Goal: Information Seeking & Learning: Learn about a topic

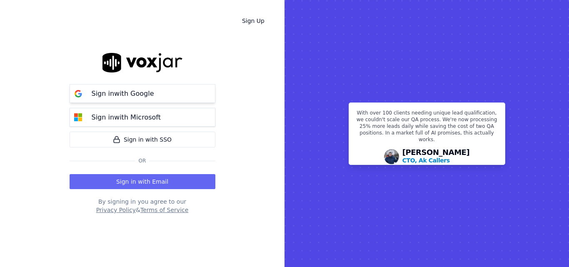
click at [168, 93] on button "Sign in with Google" at bounding box center [143, 93] width 146 height 19
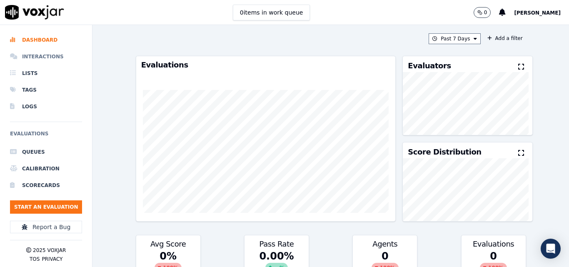
click at [48, 55] on li "Interactions" at bounding box center [46, 56] width 72 height 17
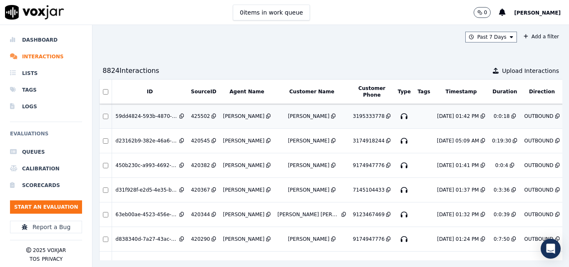
click at [437, 118] on div "[DATE] 01:42 PM" at bounding box center [458, 116] width 42 height 7
click at [247, 42] on div "Past 7 Days Add a filter" at bounding box center [331, 37] width 464 height 11
click at [37, 73] on li "Lists" at bounding box center [46, 73] width 72 height 17
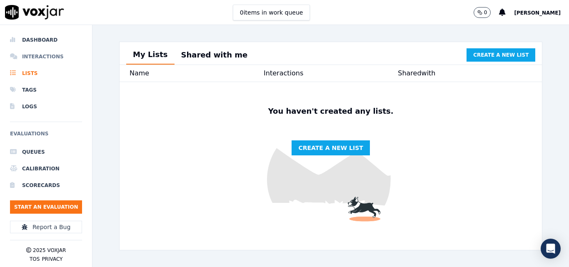
click at [41, 58] on li "Interactions" at bounding box center [46, 56] width 72 height 17
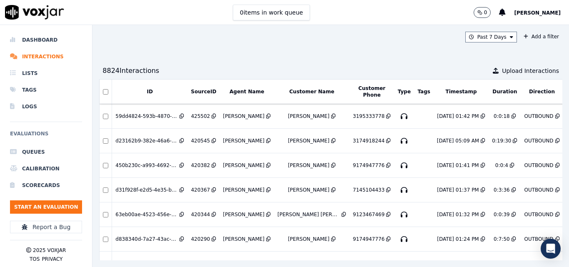
click at [519, 1] on div "0 [PERSON_NAME]" at bounding box center [521, 12] width 95 height 25
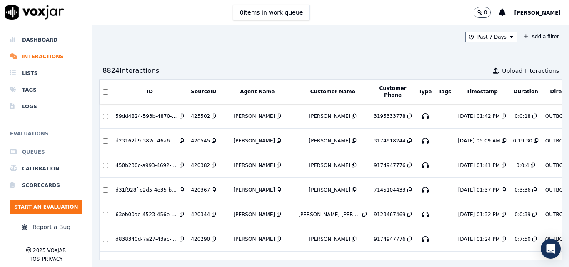
click at [40, 153] on li "Queues" at bounding box center [46, 152] width 72 height 17
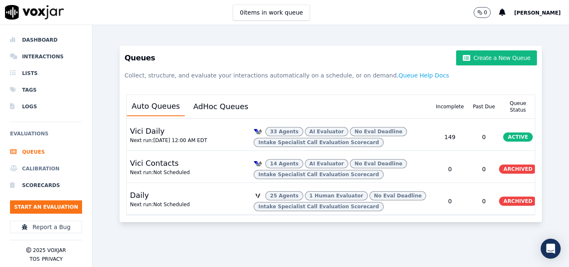
click at [38, 168] on li "Calibration" at bounding box center [46, 168] width 72 height 17
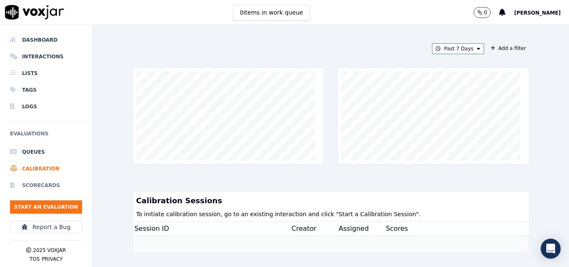
click at [42, 184] on li "Scorecards" at bounding box center [46, 185] width 72 height 17
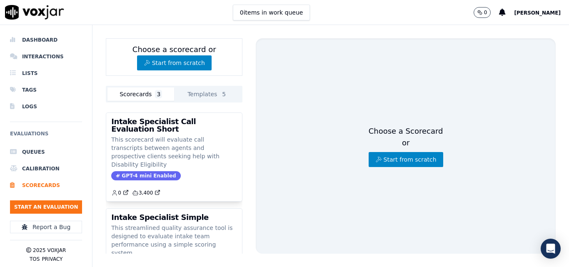
drag, startPoint x: 549, startPoint y: 58, endPoint x: 318, endPoint y: 2, distance: 237.6
click at [549, 58] on div "Choose a scorecard or Start from scratch Scorecards 3 Templates 5 Intake Specia…" at bounding box center [331, 146] width 477 height 242
click at [203, 90] on button "Templates 5" at bounding box center [207, 94] width 67 height 13
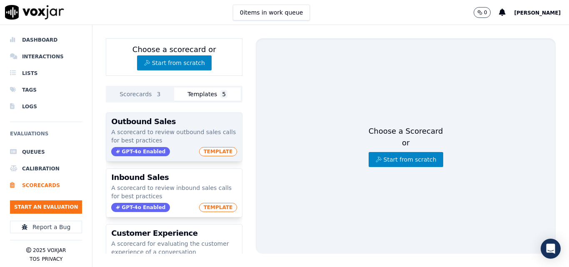
click at [183, 128] on p "A scorecard to review outbound sales calls for best practices" at bounding box center [174, 136] width 126 height 17
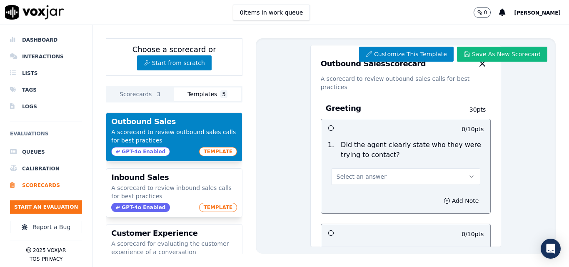
click at [276, 181] on div "Customize This Template Save As New Scorecard Outbound Sales Scorecard A scorec…" at bounding box center [406, 146] width 300 height 216
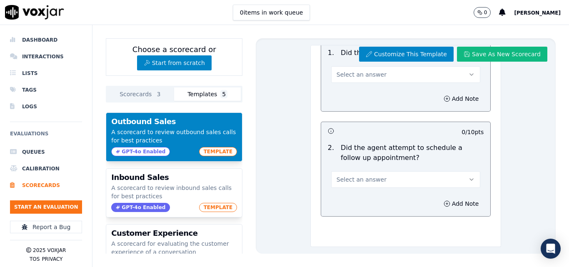
click at [144, 93] on button "Scorecards 3" at bounding box center [141, 94] width 67 height 13
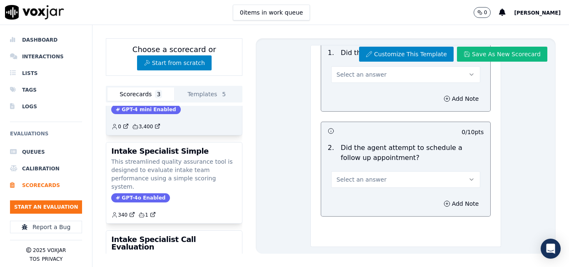
scroll to position [125, 0]
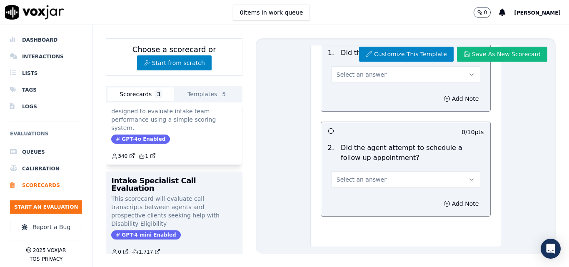
click at [203, 195] on p "This scorecard will evaluate call transcripts between agents and prospective cl…" at bounding box center [174, 211] width 126 height 33
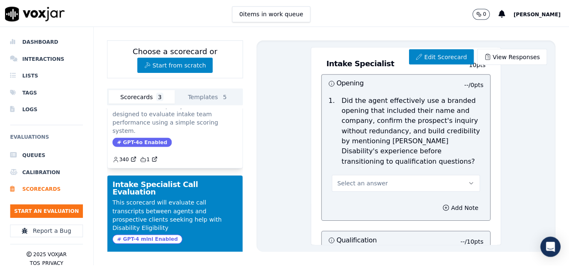
scroll to position [0, 0]
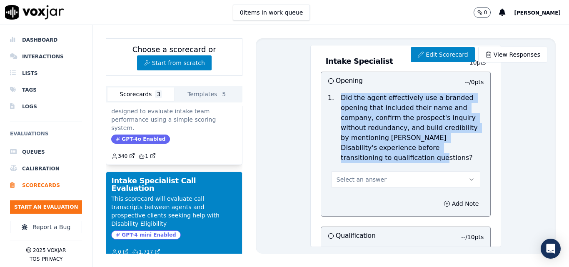
drag, startPoint x: 335, startPoint y: 98, endPoint x: 424, endPoint y: 159, distance: 107.5
click at [424, 159] on p "Did the agent effectively use a branded opening that included their name and co…" at bounding box center [412, 128] width 143 height 70
copy p "Did the agent effectively use a branded opening that included their name and co…"
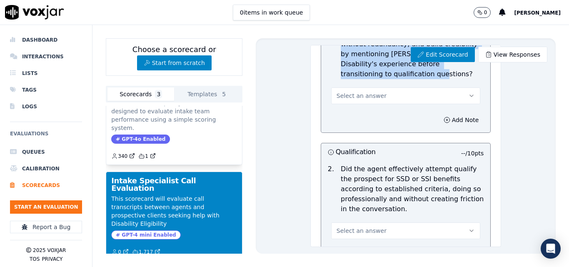
scroll to position [167, 0]
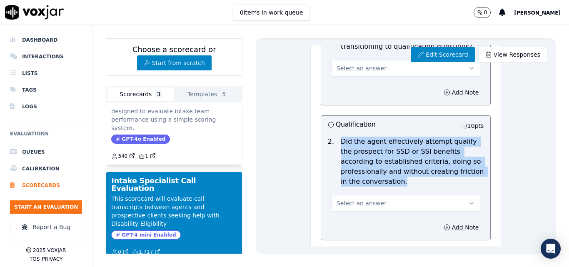
drag, startPoint x: 337, startPoint y: 144, endPoint x: 410, endPoint y: 184, distance: 83.4
click at [410, 184] on p "Did the agent effectively attempt qualify the prospect for SSD or SSI benefits …" at bounding box center [412, 162] width 143 height 50
copy p "Did the agent effectively attempt qualify the prospect for SSD or SSI benefits …"
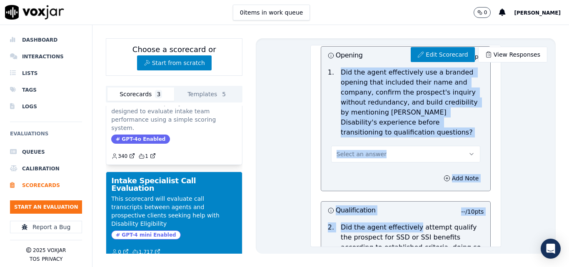
scroll to position [97, 0]
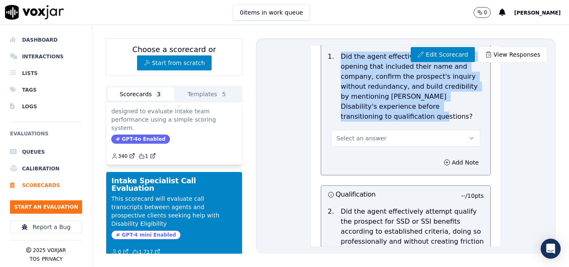
drag, startPoint x: 336, startPoint y: 152, endPoint x: 406, endPoint y: 116, distance: 78.9
click at [406, 116] on p "Did the agent effectively use a branded opening that included their name and co…" at bounding box center [412, 87] width 143 height 70
copy p "Did the agent effectively use a branded opening that included their name and co…"
click at [406, 118] on p "Did the agent effectively use a branded opening that included their name and co…" at bounding box center [412, 87] width 143 height 70
drag, startPoint x: 404, startPoint y: 118, endPoint x: 329, endPoint y: 2, distance: 138.8
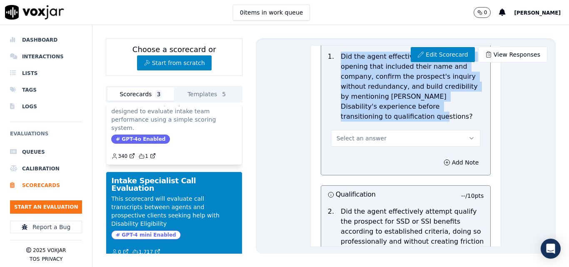
click at [341, 56] on p "Did the agent effectively use a branded opening that included their name and co…" at bounding box center [412, 87] width 143 height 70
copy p "Did the agent effectively use a branded opening that included their name and co…"
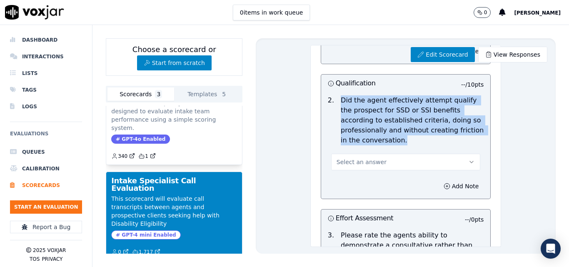
drag, startPoint x: 387, startPoint y: 139, endPoint x: 347, endPoint y: 133, distance: 40.2
click at [338, 105] on div "Did the agent effectively attempt qualify the prospect for SSD or SSI benefits …" at bounding box center [413, 120] width 150 height 50
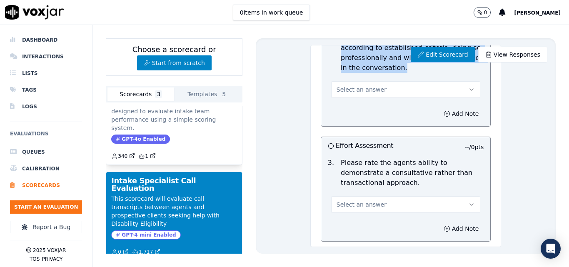
scroll to position [319, 0]
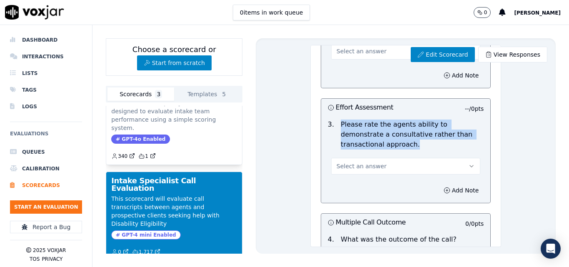
drag, startPoint x: 407, startPoint y: 144, endPoint x: 335, endPoint y: 128, distance: 73.3
click at [341, 128] on p "Please rate the agents ability to demonstrate a consultative rather than transa…" at bounding box center [412, 135] width 143 height 30
copy p "Please rate the agents ability to demonstrate a consultative rather than transa…"
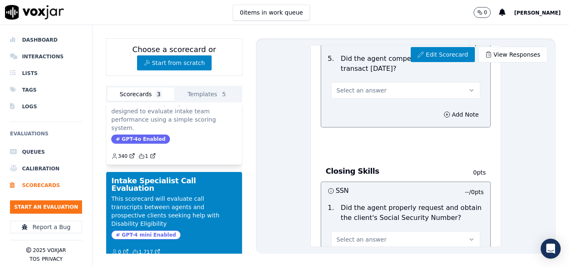
scroll to position [930, 0]
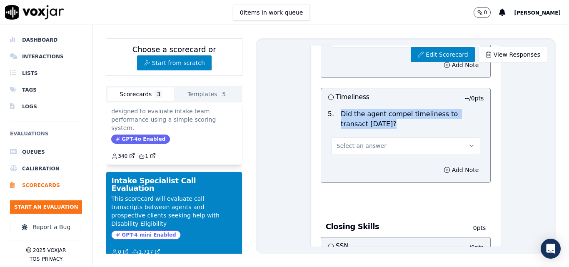
drag, startPoint x: 386, startPoint y: 137, endPoint x: 335, endPoint y: 122, distance: 53.0
click at [341, 122] on p "Did the agent compel timeliness to transact [DATE]?" at bounding box center [412, 119] width 143 height 20
copy p "Did the agent compel timeliness to transact [DATE]?"
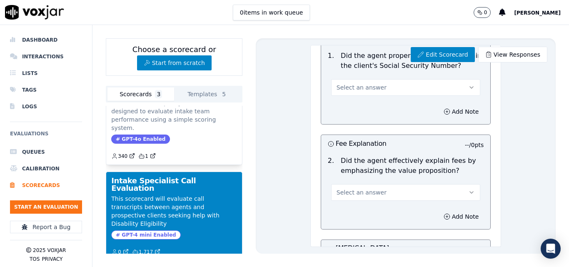
scroll to position [1097, 0]
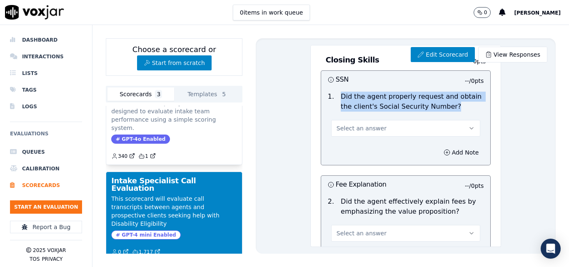
drag, startPoint x: 438, startPoint y: 116, endPoint x: 331, endPoint y: 113, distance: 106.8
click at [338, 107] on div "Did the agent properly request and obtain the client's Social Security Number?" at bounding box center [413, 102] width 150 height 20
copy p "Did the agent properly request and obtain the client's Social Security Number?"
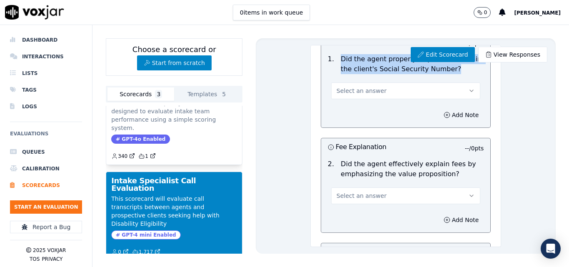
scroll to position [1153, 0]
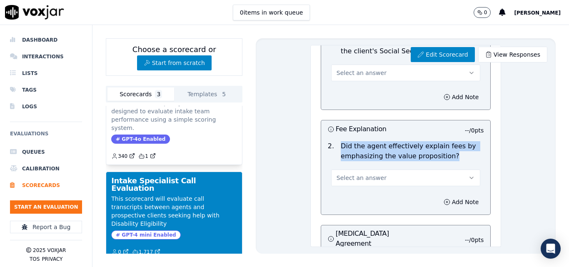
drag, startPoint x: 335, startPoint y: 154, endPoint x: 440, endPoint y: 168, distance: 105.6
click at [441, 161] on p "Did the agent effectively explain fees by emphasizing the value proposition?" at bounding box center [412, 151] width 143 height 20
copy p "Did the agent effectively explain fees by emphasizing the value proposition?"
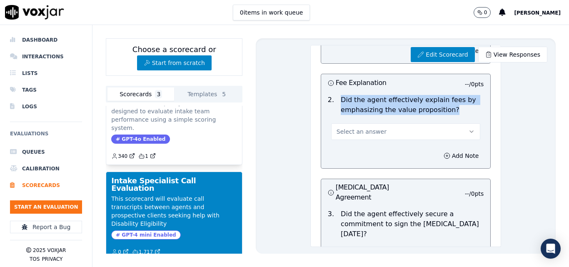
scroll to position [1264, 0]
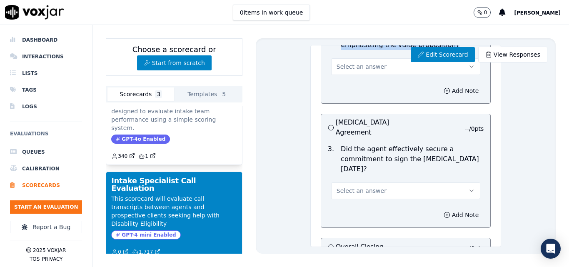
click at [427, 75] on button "Select an answer" at bounding box center [406, 66] width 150 height 17
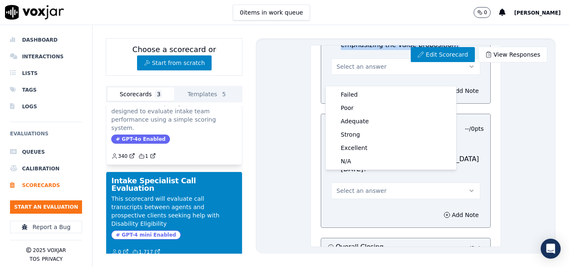
click at [427, 75] on button "Select an answer" at bounding box center [406, 66] width 150 height 17
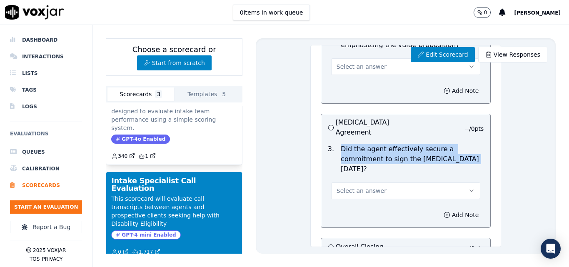
drag, startPoint x: 347, startPoint y: 151, endPoint x: 446, endPoint y: 161, distance: 99.7
click at [452, 159] on p "Did the agent effectively secure a commitment to sign the [MEDICAL_DATA] [DATE]?" at bounding box center [412, 159] width 143 height 30
copy p "Did the agent effectively secure a commitment to sign the [MEDICAL_DATA] [DATE]?"
click at [401, 161] on p "Did the agent effectively secure a commitment to sign the [MEDICAL_DATA] [DATE]?" at bounding box center [412, 159] width 143 height 30
click at [451, 159] on p "Did the agent effectively secure a commitment to sign the [MEDICAL_DATA] [DATE]?" at bounding box center [412, 159] width 143 height 30
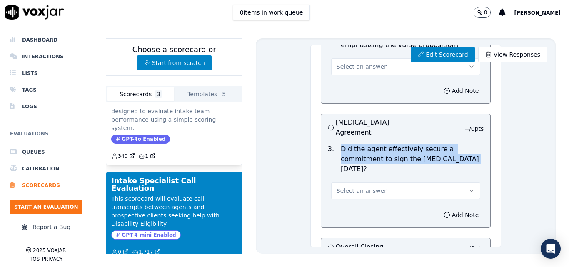
click at [455, 160] on p "Did the agent effectively secure a commitment to sign the [MEDICAL_DATA] [DATE]?" at bounding box center [412, 159] width 143 height 30
drag, startPoint x: 341, startPoint y: 148, endPoint x: 450, endPoint y: 158, distance: 110.1
click at [450, 158] on p "Did the agent effectively secure a commitment to sign the [MEDICAL_DATA] [DATE]?" at bounding box center [412, 159] width 143 height 30
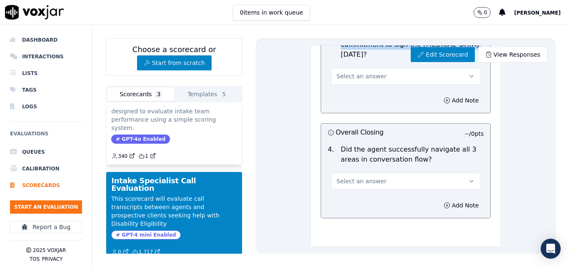
scroll to position [1395, 0]
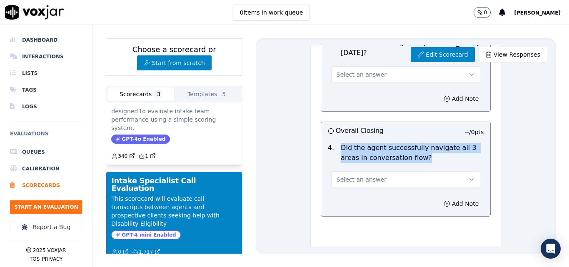
drag, startPoint x: 336, startPoint y: 122, endPoint x: 414, endPoint y: 133, distance: 79.5
click at [414, 143] on p "Did the agent successfully navigate all 3 areas in conversation flow?" at bounding box center [412, 153] width 143 height 20
copy p "Did the agent successfully navigate all 3 areas in conversation flow?"
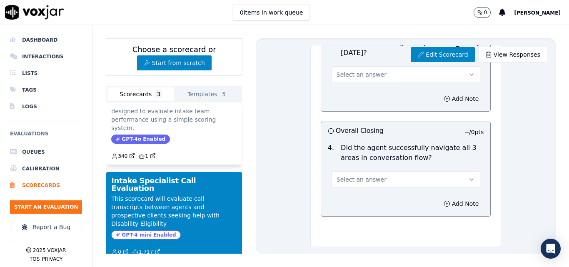
click at [518, 148] on div "Edit Scorecard View Responses Intake Specialist Call Evaluation Scorecard This …" at bounding box center [406, 146] width 300 height 216
click at [433, 171] on button "Select an answer" at bounding box center [406, 179] width 150 height 17
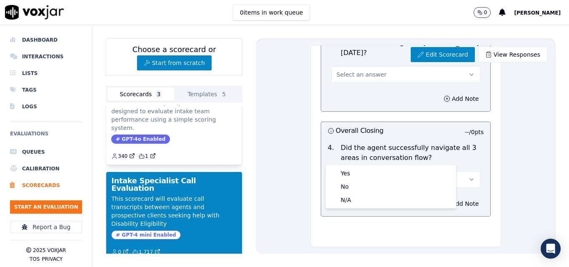
click at [433, 171] on button "Select an answer" at bounding box center [406, 179] width 150 height 17
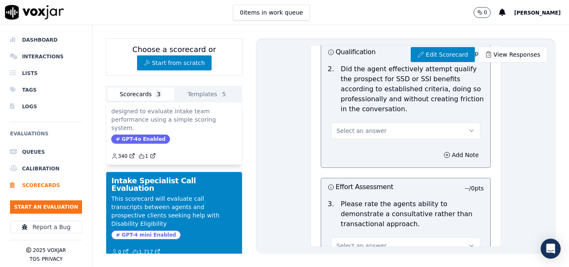
scroll to position [173, 0]
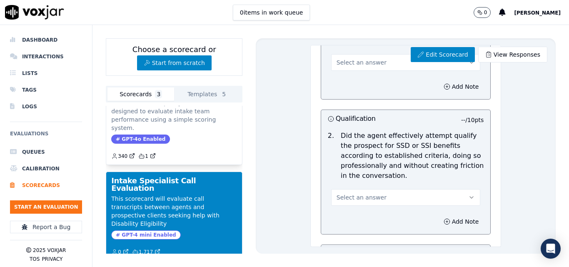
click at [298, 145] on div "Edit Scorecard View Responses Intake Specialist Call Evaluation Scorecard This …" at bounding box center [406, 146] width 300 height 216
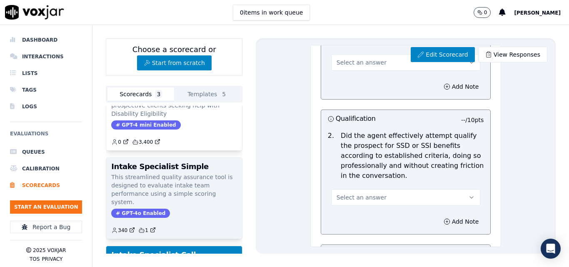
scroll to position [70, 0]
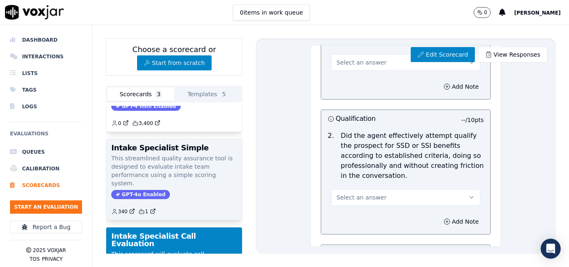
click at [209, 145] on div "Intake Specialist Simple This streamlined quality assurance tool is designed to…" at bounding box center [174, 179] width 136 height 81
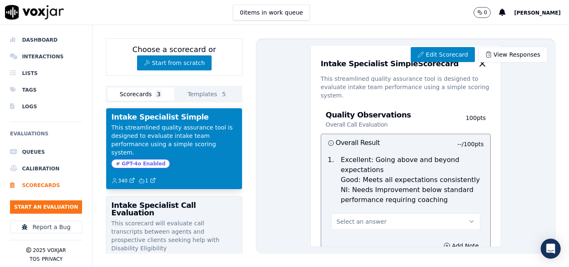
scroll to position [125, 0]
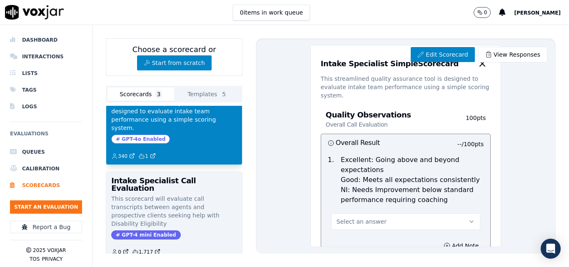
click at [185, 195] on p "This scorecard will evaluate call transcripts between agents and prospective cl…" at bounding box center [174, 211] width 126 height 33
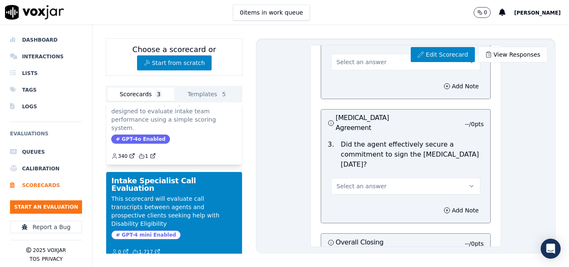
scroll to position [1284, 0]
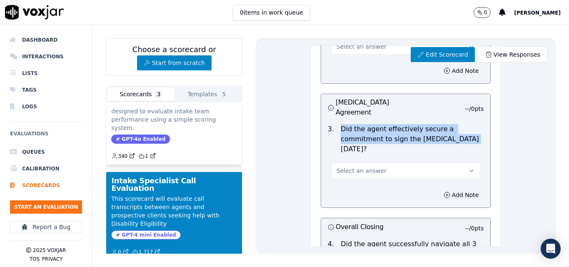
drag, startPoint x: 449, startPoint y: 140, endPoint x: 336, endPoint y: 131, distance: 113.8
click at [341, 131] on p "Did the agent effectively secure a commitment to sign the [MEDICAL_DATA] [DATE]?" at bounding box center [412, 139] width 143 height 30
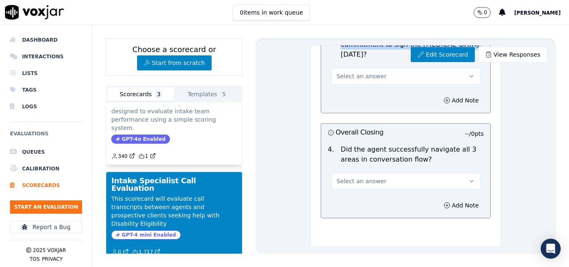
scroll to position [1395, 0]
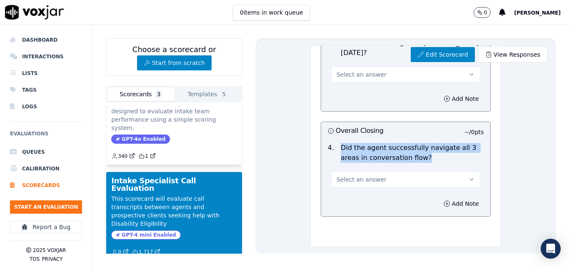
drag, startPoint x: 417, startPoint y: 135, endPoint x: 333, endPoint y: 124, distance: 84.1
click at [338, 143] on div "Did the agent successfully navigate all 3 areas in conversation flow?" at bounding box center [413, 153] width 150 height 20
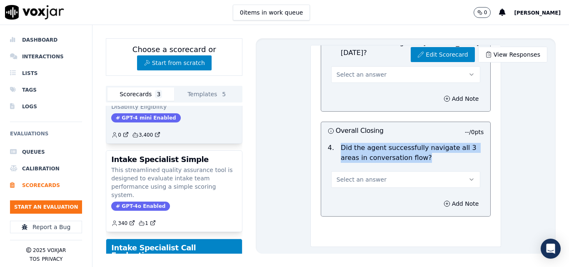
scroll to position [0, 0]
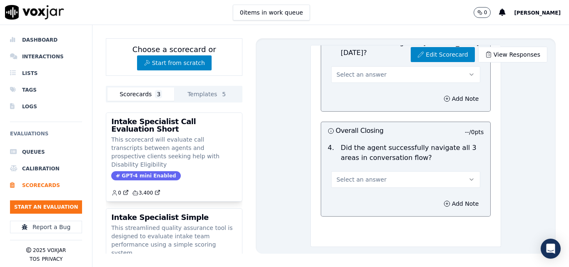
click at [285, 121] on div "Edit Scorecard View Responses Intake Specialist Call Evaluation Scorecard This …" at bounding box center [406, 146] width 300 height 216
drag, startPoint x: 32, startPoint y: 71, endPoint x: 33, endPoint y: 85, distance: 14.2
click at [32, 72] on li "Lists" at bounding box center [46, 73] width 72 height 17
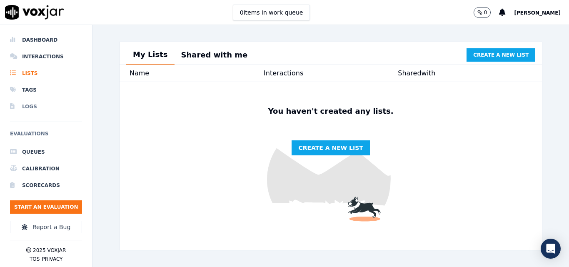
click at [30, 105] on li "Logs" at bounding box center [46, 106] width 72 height 17
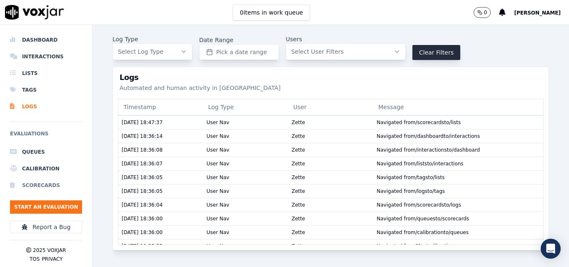
scroll to position [6, 0]
click at [40, 162] on li "Calibration" at bounding box center [46, 168] width 72 height 17
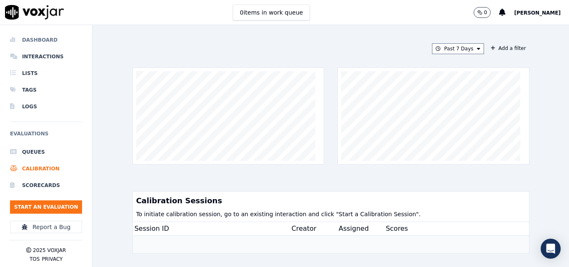
click at [43, 37] on li "Dashboard" at bounding box center [46, 40] width 72 height 17
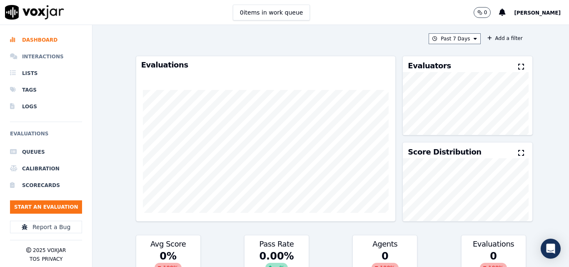
click at [53, 58] on li "Interactions" at bounding box center [46, 56] width 72 height 17
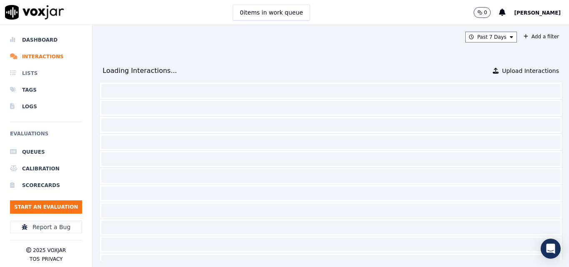
click at [37, 72] on li "Lists" at bounding box center [46, 73] width 72 height 17
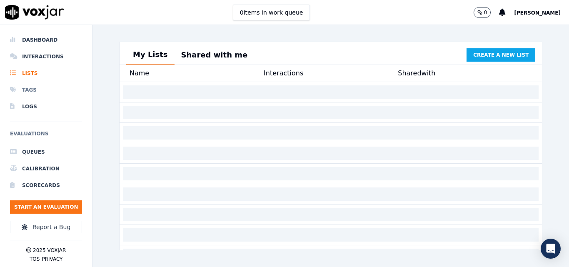
click at [36, 89] on li "Tags" at bounding box center [46, 90] width 72 height 17
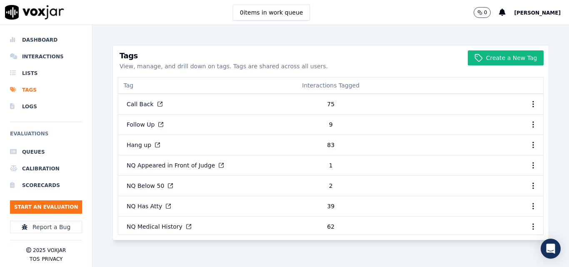
click at [539, 14] on span "[PERSON_NAME]" at bounding box center [537, 13] width 47 height 6
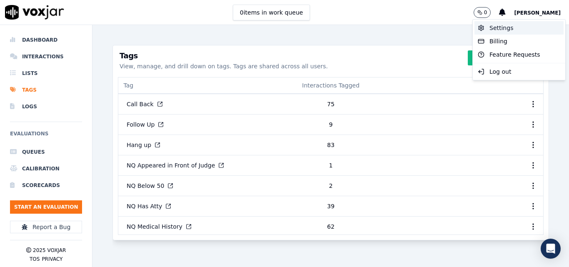
click at [510, 31] on div "Settings" at bounding box center [519, 27] width 89 height 13
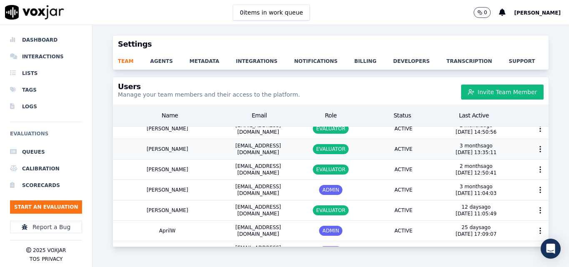
scroll to position [202, 0]
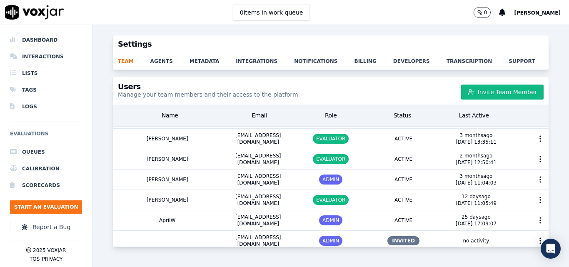
click at [178, 246] on div "Settings team agents metadata integrations notifications billing developers tra…" at bounding box center [331, 146] width 477 height 242
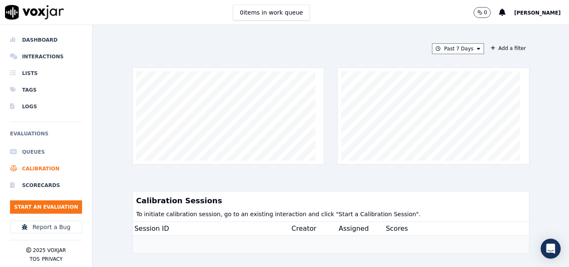
click at [29, 150] on li "Queues" at bounding box center [46, 152] width 72 height 17
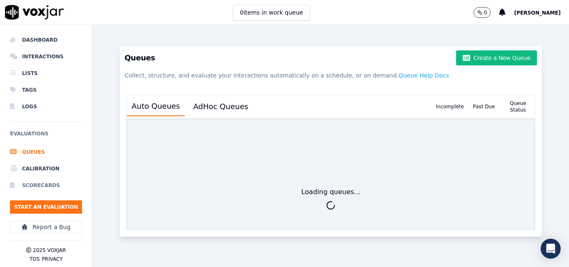
click at [36, 185] on li "Scorecards" at bounding box center [46, 185] width 72 height 17
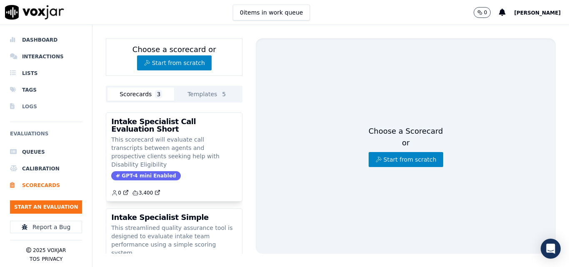
click at [26, 106] on li "Logs" at bounding box center [46, 106] width 72 height 17
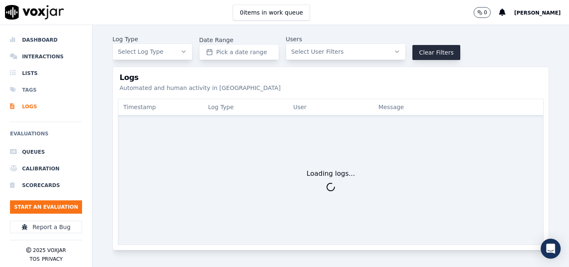
click at [30, 91] on li "Tags" at bounding box center [46, 90] width 72 height 17
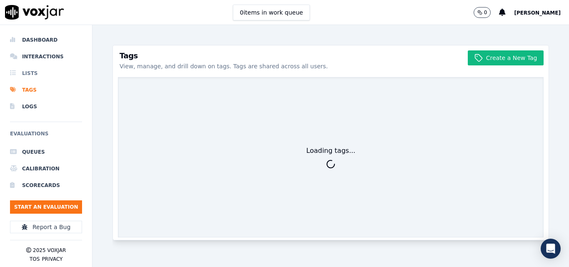
click at [30, 73] on li "Lists" at bounding box center [46, 73] width 72 height 17
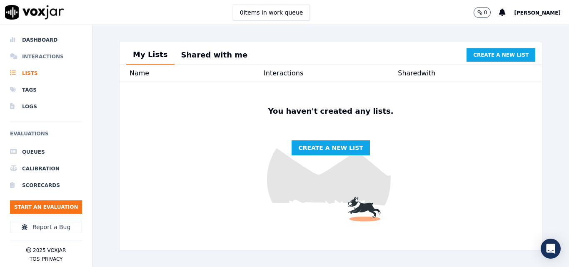
click at [33, 58] on li "Interactions" at bounding box center [46, 56] width 72 height 17
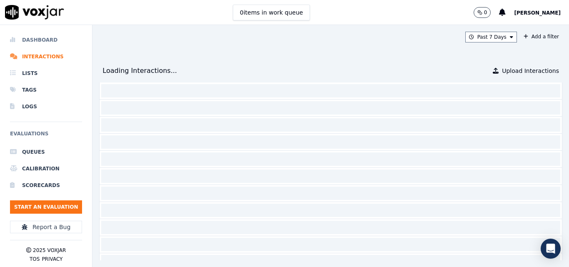
click at [36, 38] on li "Dashboard" at bounding box center [46, 40] width 72 height 17
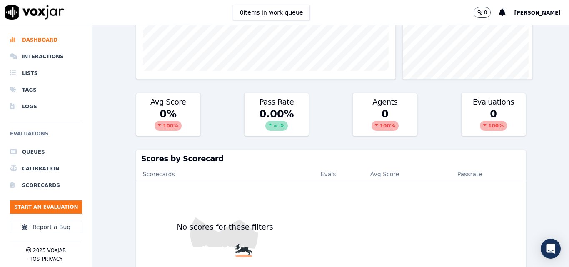
scroll to position [55, 0]
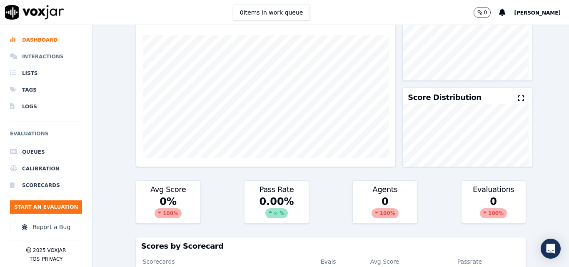
click at [39, 57] on li "Interactions" at bounding box center [46, 56] width 72 height 17
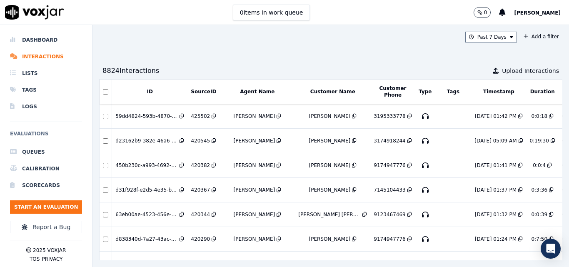
click at [246, 50] on div "Past 7 Days Add a filter 8824 Interaction s Upload Interactions ID SourceID Age…" at bounding box center [331, 146] width 477 height 242
drag, startPoint x: 196, startPoint y: 48, endPoint x: 217, endPoint y: 38, distance: 23.3
click at [196, 48] on div "Past 7 Days Add a filter 8824 Interaction s Upload Interactions ID SourceID Age…" at bounding box center [331, 146] width 477 height 242
